Goal: Task Accomplishment & Management: Check status

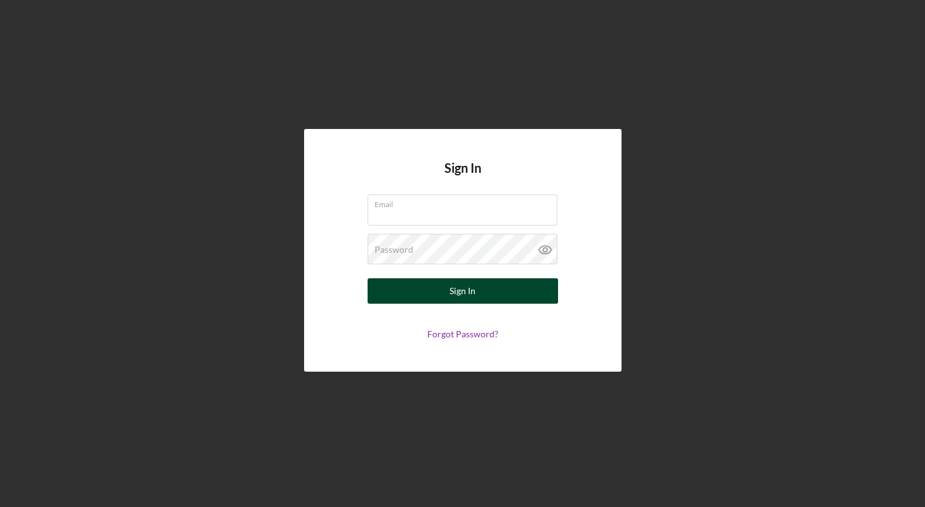
type input "[EMAIL_ADDRESS][DOMAIN_NAME]"
click at [464, 296] on div "Sign In" at bounding box center [463, 290] width 26 height 25
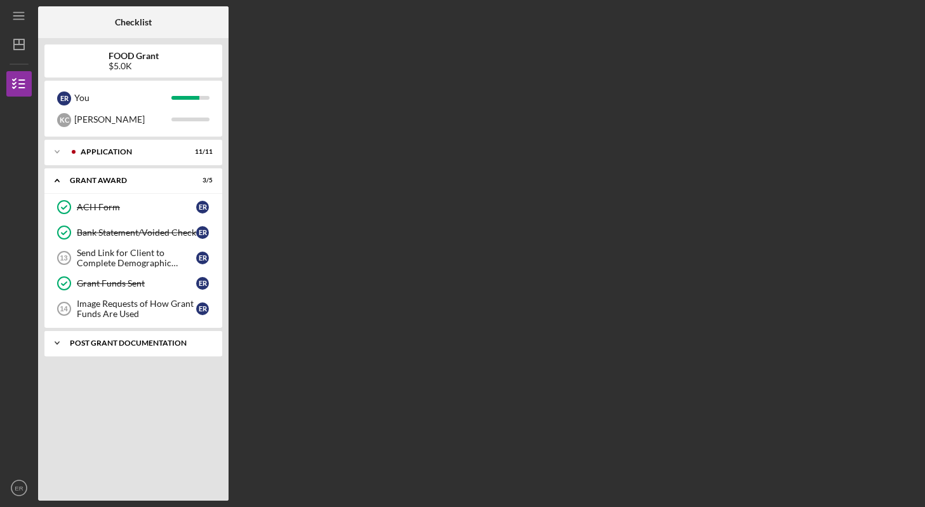
click at [159, 340] on div "Post Grant Documentation" at bounding box center [138, 343] width 137 height 8
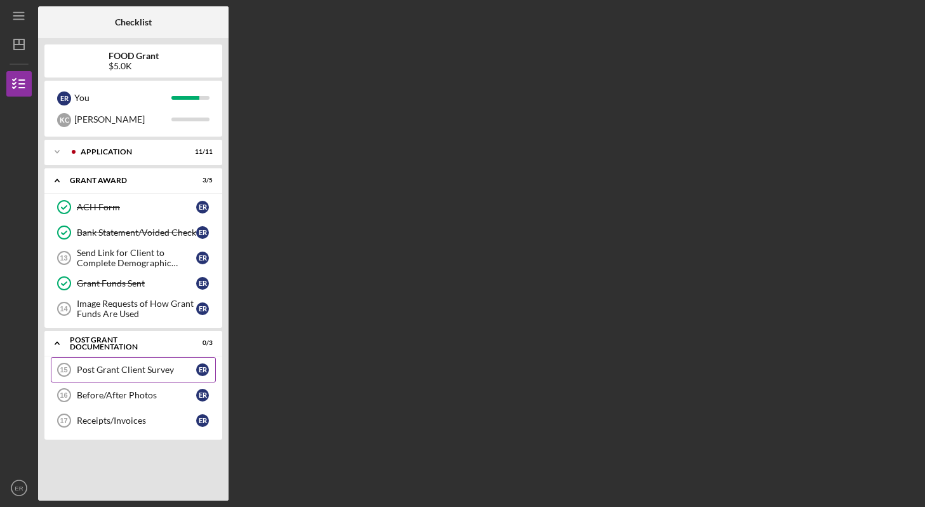
click at [147, 374] on div "Post Grant Client Survey" at bounding box center [136, 369] width 119 height 10
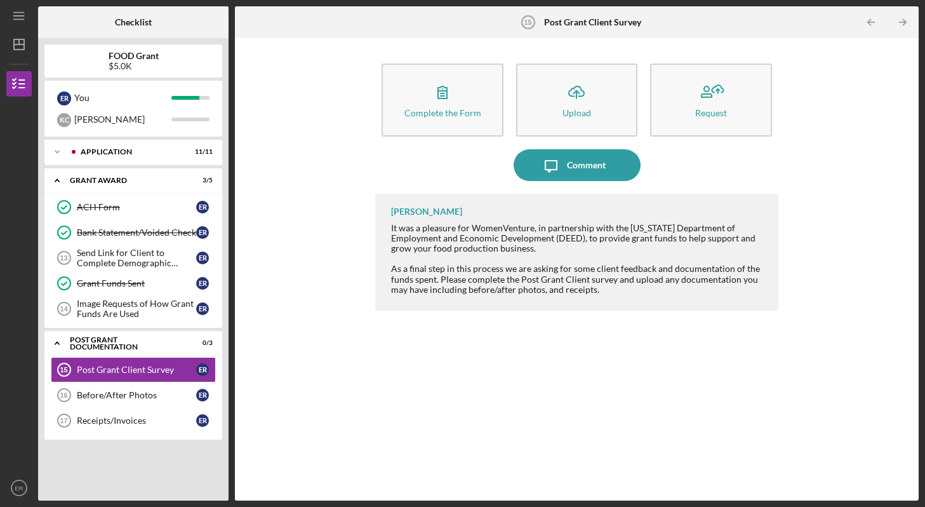
click at [568, 213] on div "[PERSON_NAME] It was a pleasure for WomenVenture, in partnership with the [US_S…" at bounding box center [576, 252] width 403 height 117
click at [569, 244] on div "It was a pleasure for WomenVenture, in partnership with the [US_STATE] Departme…" at bounding box center [578, 238] width 374 height 30
click at [904, 19] on icon "Icon/Table Pagination Arrow" at bounding box center [903, 22] width 29 height 29
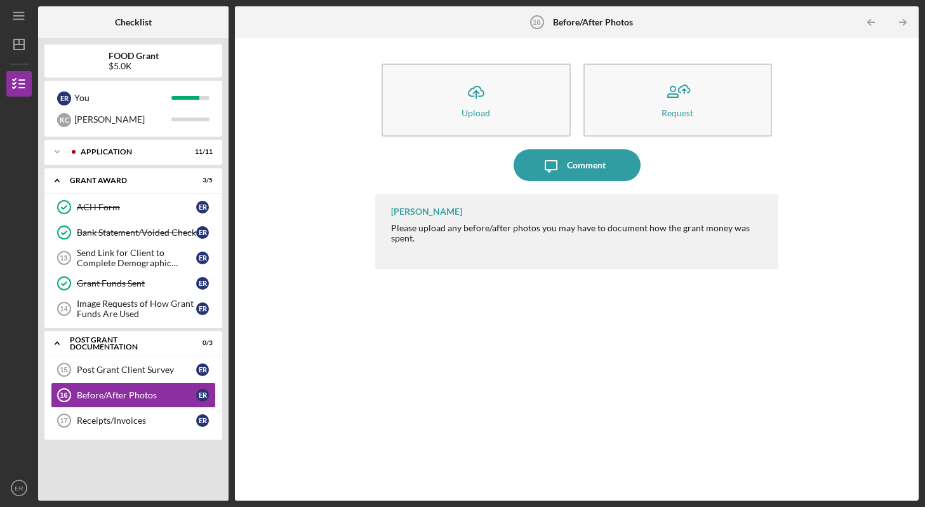
click at [904, 19] on icon "Icon/Table Pagination Arrow" at bounding box center [903, 22] width 29 height 29
